Goal: Task Accomplishment & Management: Complete application form

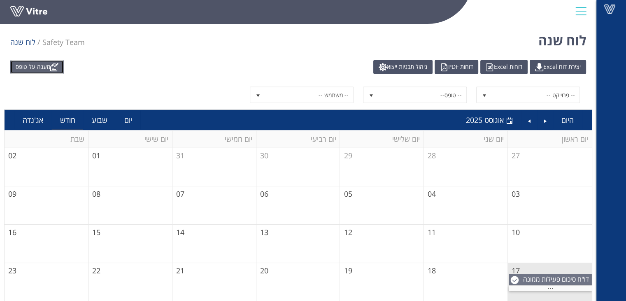
click at [41, 67] on link "מענה על טופס" at bounding box center [37, 67] width 54 height 14
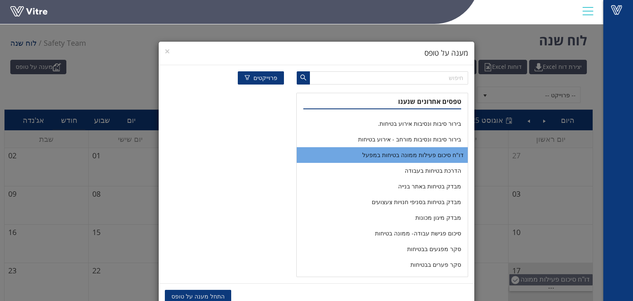
click at [399, 156] on li "דו"ח סיכום פעילות ממונה בטיחות במפעל" at bounding box center [381, 155] width 171 height 16
click at [261, 292] on span "העתקת נתונים" at bounding box center [260, 296] width 36 height 9
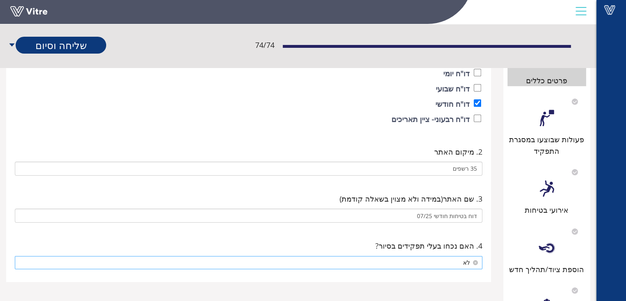
scroll to position [82, 0]
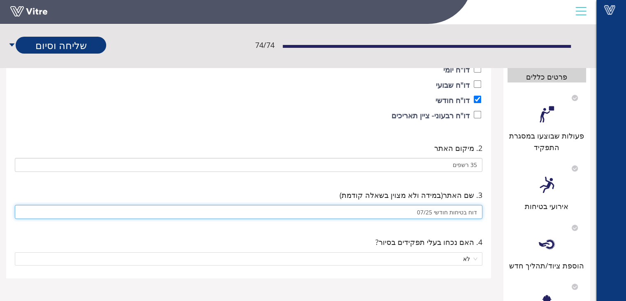
click at [425, 210] on input "דוח בטיחות חודשי 07/25" at bounding box center [249, 212] width 468 height 14
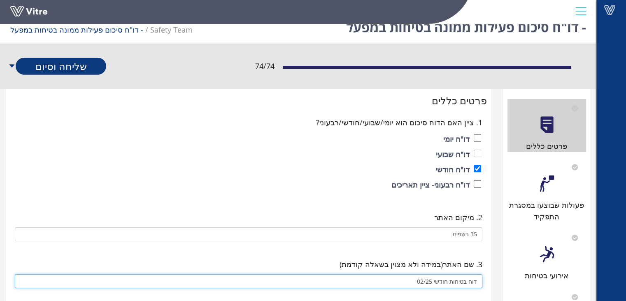
scroll to position [0, 0]
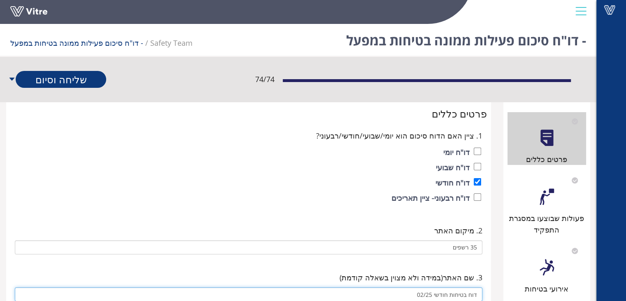
type input "דוח בטיחות חודשי 02/25"
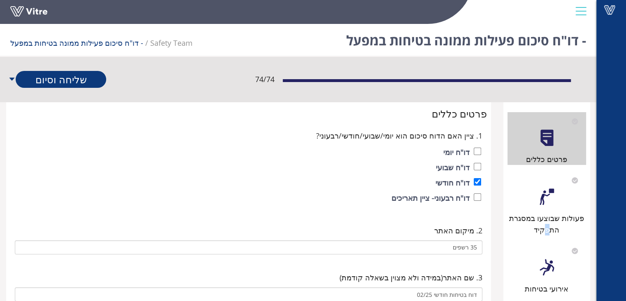
click at [544, 231] on div "פעולות שבוצעו במסגרת התפקיד" at bounding box center [547, 223] width 79 height 23
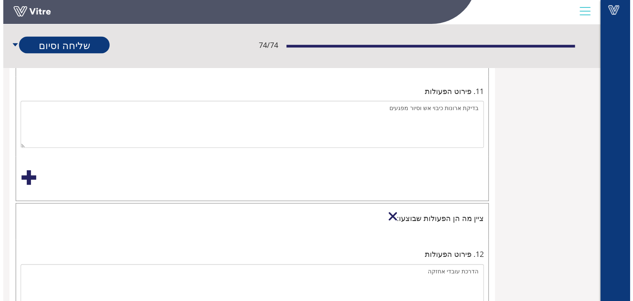
scroll to position [1730, 0]
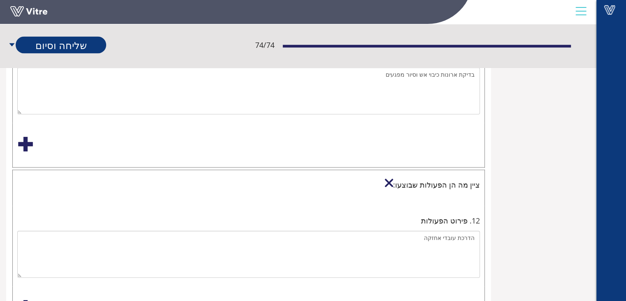
click at [393, 179] on div at bounding box center [389, 183] width 8 height 8
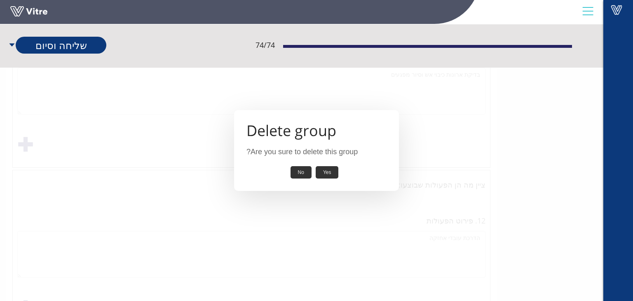
click at [326, 172] on button "Yes" at bounding box center [326, 172] width 23 height 13
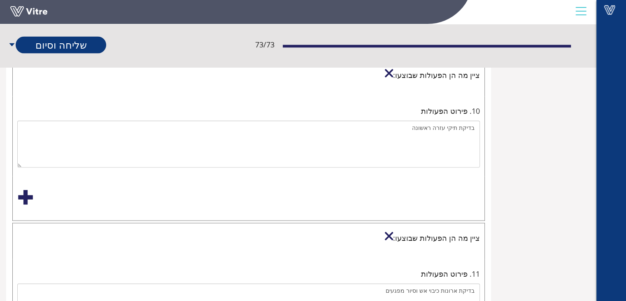
scroll to position [1367, 0]
